Goal: Transaction & Acquisition: Purchase product/service

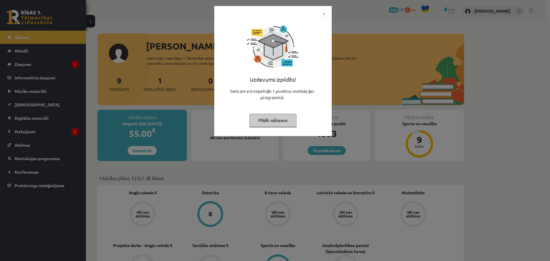
click at [280, 122] on button "Pildīt nākamo" at bounding box center [273, 120] width 47 height 13
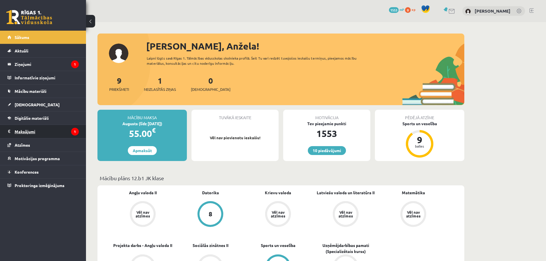
click at [29, 132] on legend "Maksājumi 1" at bounding box center [47, 131] width 64 height 13
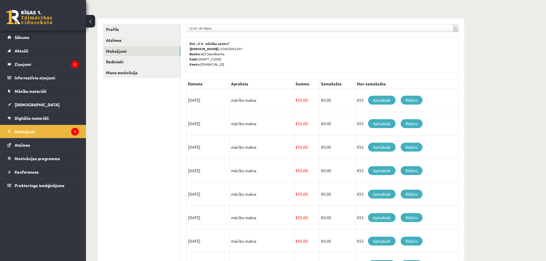
scroll to position [45, 0]
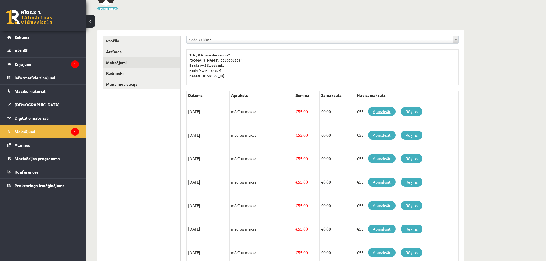
click at [382, 110] on link "Apmaksāt" at bounding box center [382, 111] width 28 height 9
